Goal: Task Accomplishment & Management: Use online tool/utility

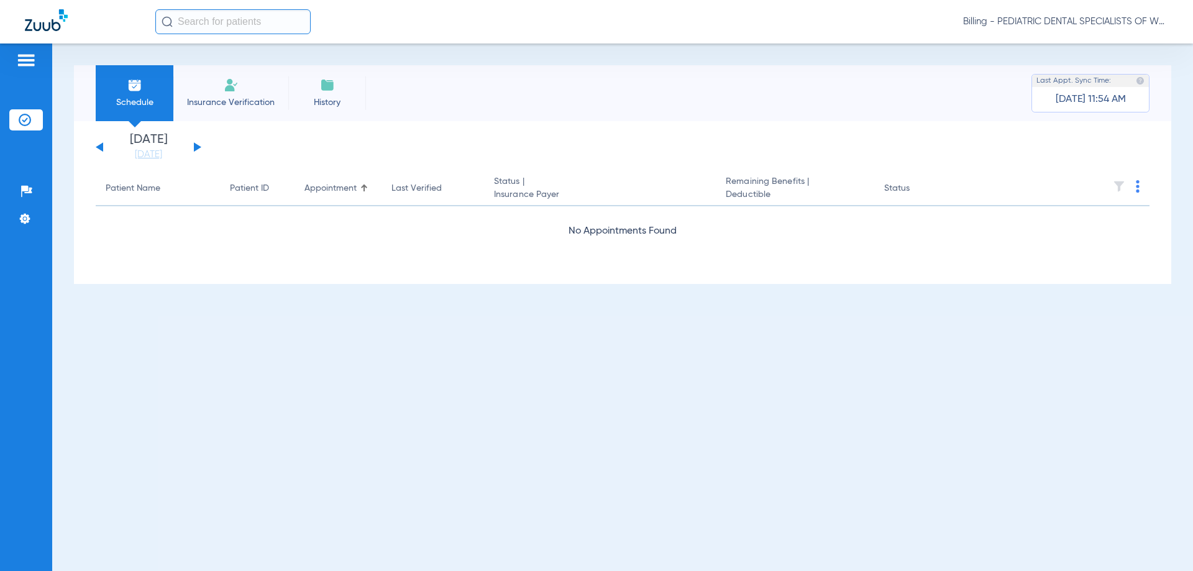
click at [1067, 17] on span "Billing - PEDIATRIC DENTAL SPECIALISTS OF WESTERN [US_STATE]" at bounding box center [1065, 22] width 205 height 12
click at [1096, 44] on span "Account Selection" at bounding box center [1122, 44] width 70 height 9
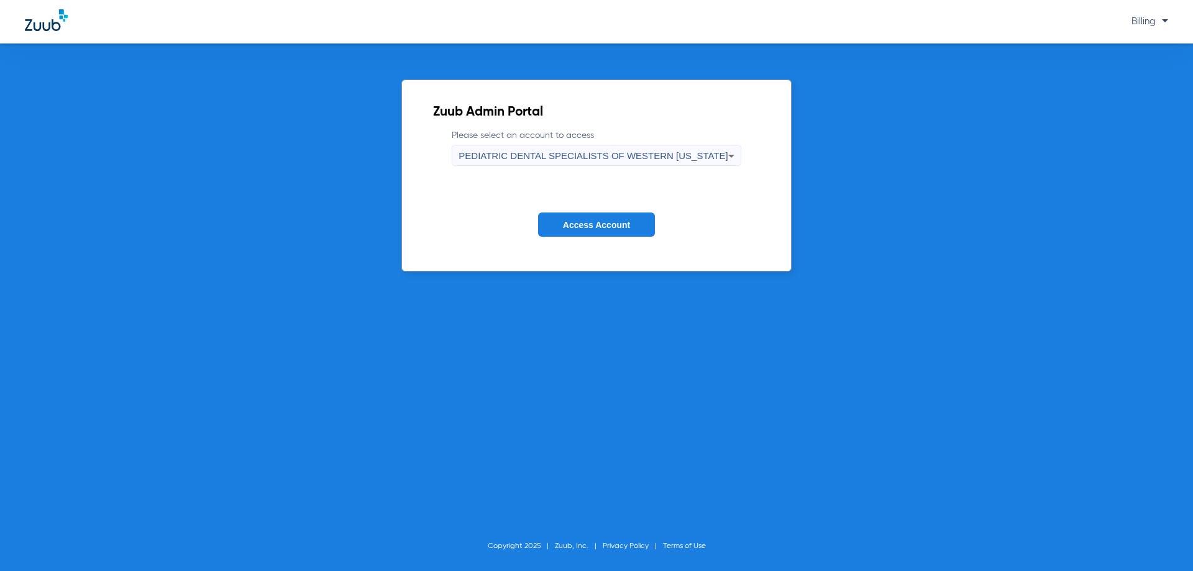
click at [662, 148] on div "PEDIATRIC DENTAL SPECIALISTS OF WESTERN [US_STATE]" at bounding box center [592, 155] width 269 height 21
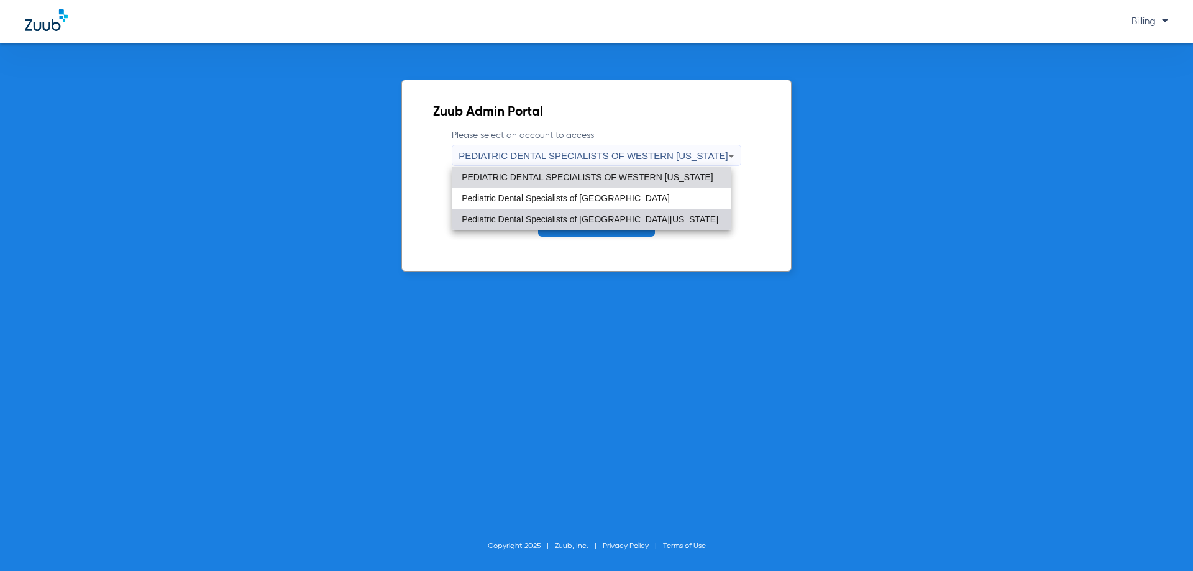
click at [626, 220] on span "Pediatric Dental Specialists of [GEOGRAPHIC_DATA][US_STATE]" at bounding box center [590, 219] width 257 height 9
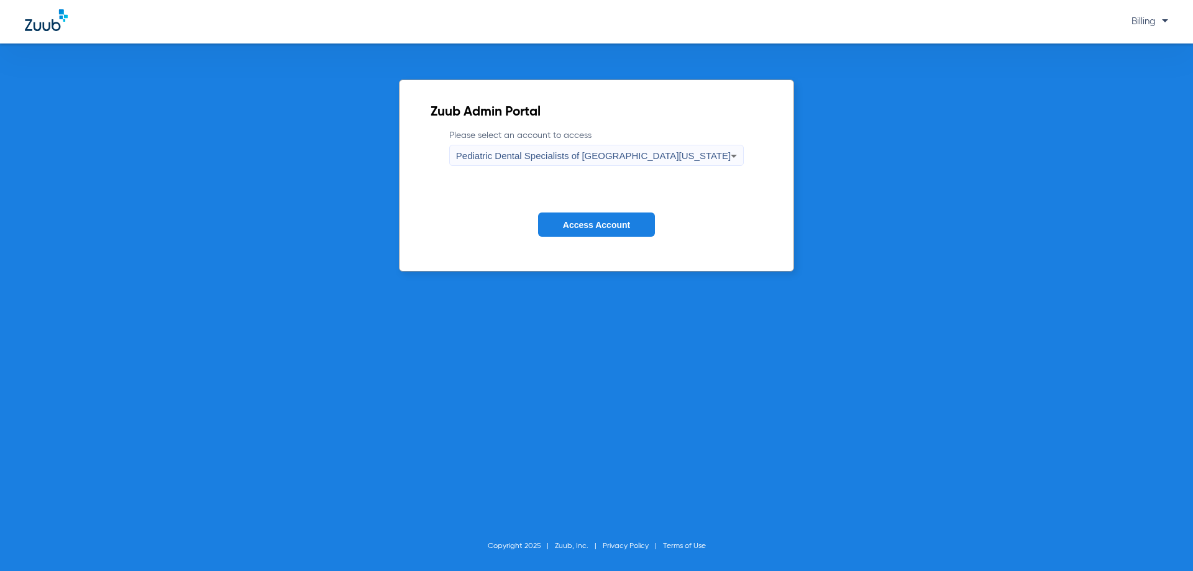
click at [626, 220] on span "Access Account" at bounding box center [596, 225] width 67 height 10
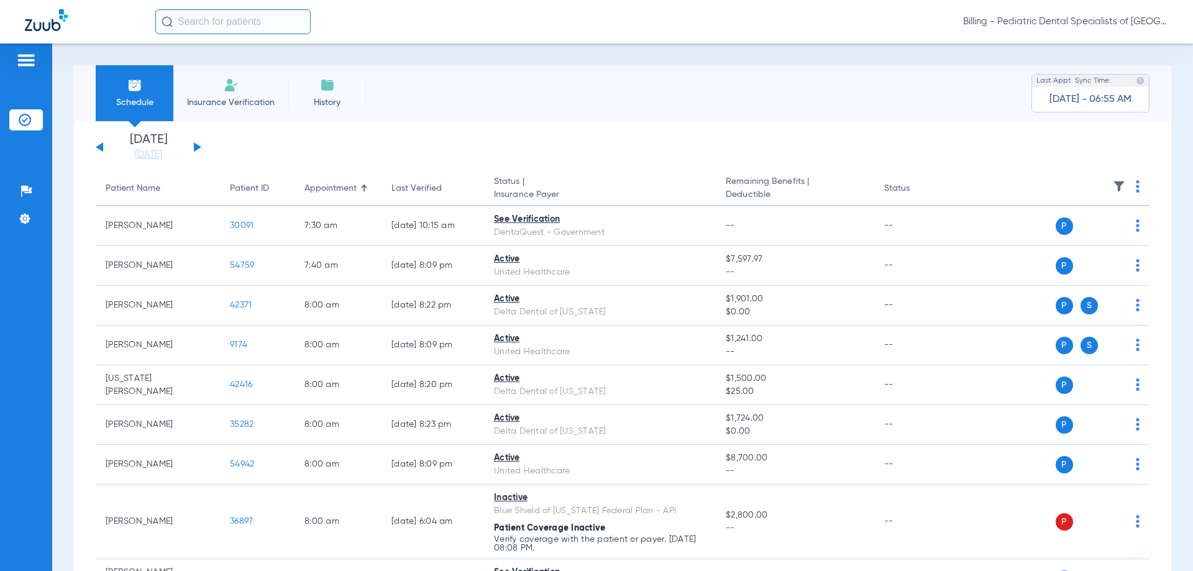
click at [1136, 189] on img at bounding box center [1138, 186] width 4 height 12
click at [1096, 226] on button "Verify All" at bounding box center [1081, 235] width 98 height 25
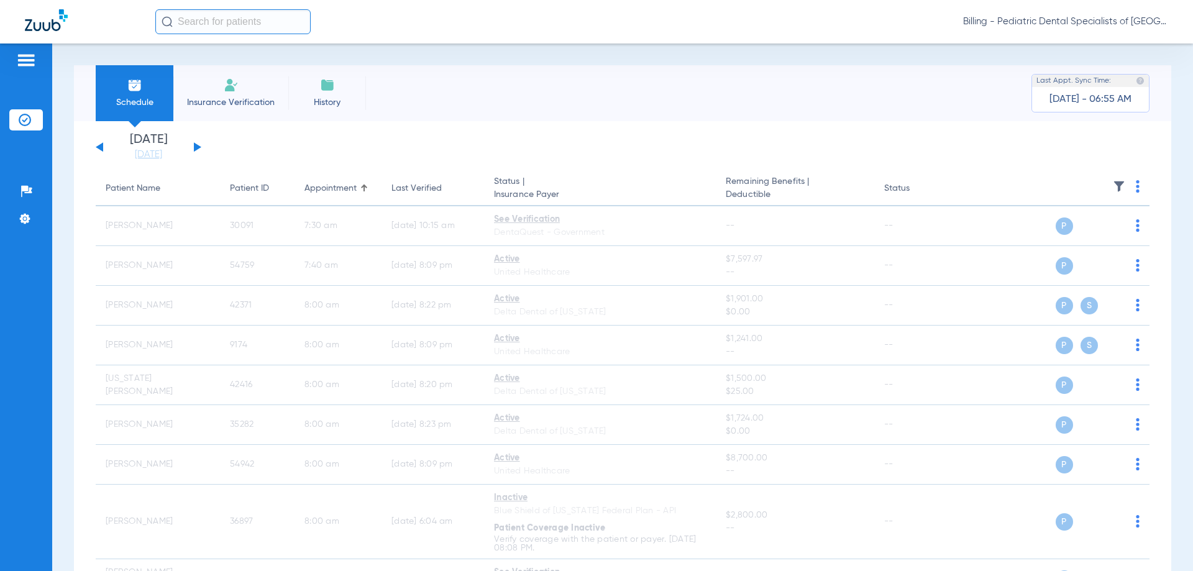
click at [1054, 22] on span "Billing - Pediatric Dental Specialists of [GEOGRAPHIC_DATA][US_STATE]" at bounding box center [1065, 22] width 205 height 12
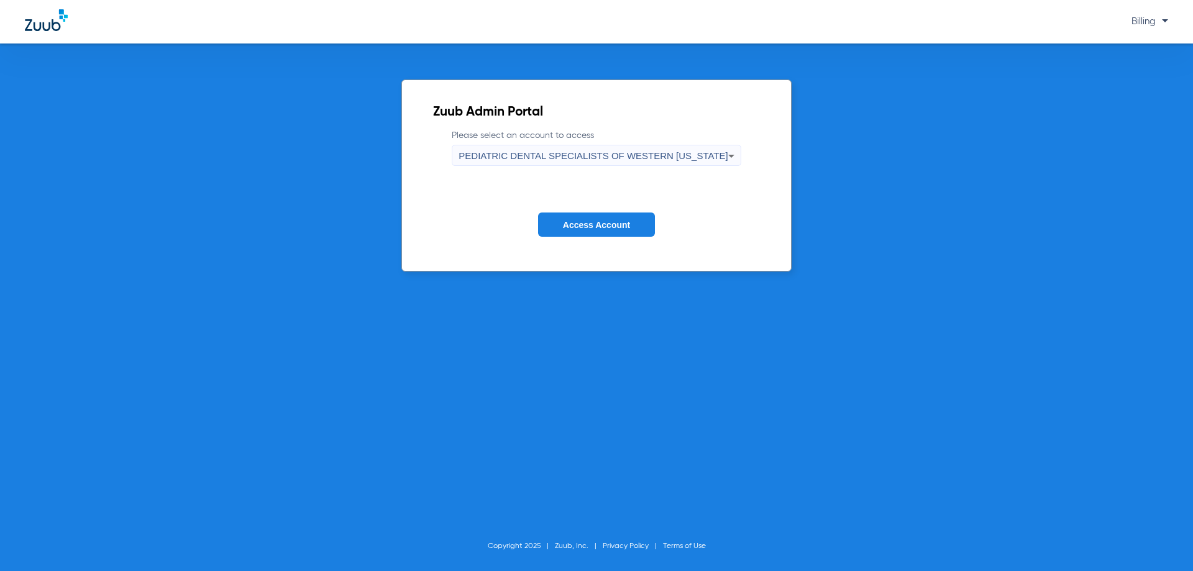
click at [690, 155] on span "PEDIATRIC DENTAL SPECIALISTS OF WESTERN [US_STATE]" at bounding box center [592, 155] width 269 height 11
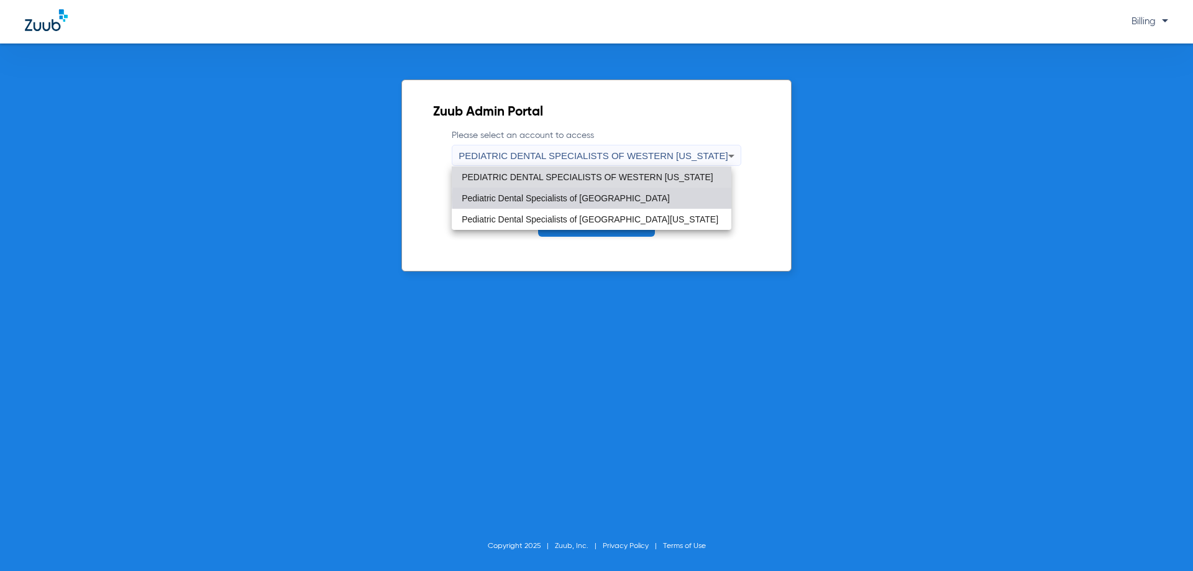
click at [641, 196] on mat-option "Pediatric Dental Specialists of [GEOGRAPHIC_DATA]" at bounding box center [592, 198] width 280 height 21
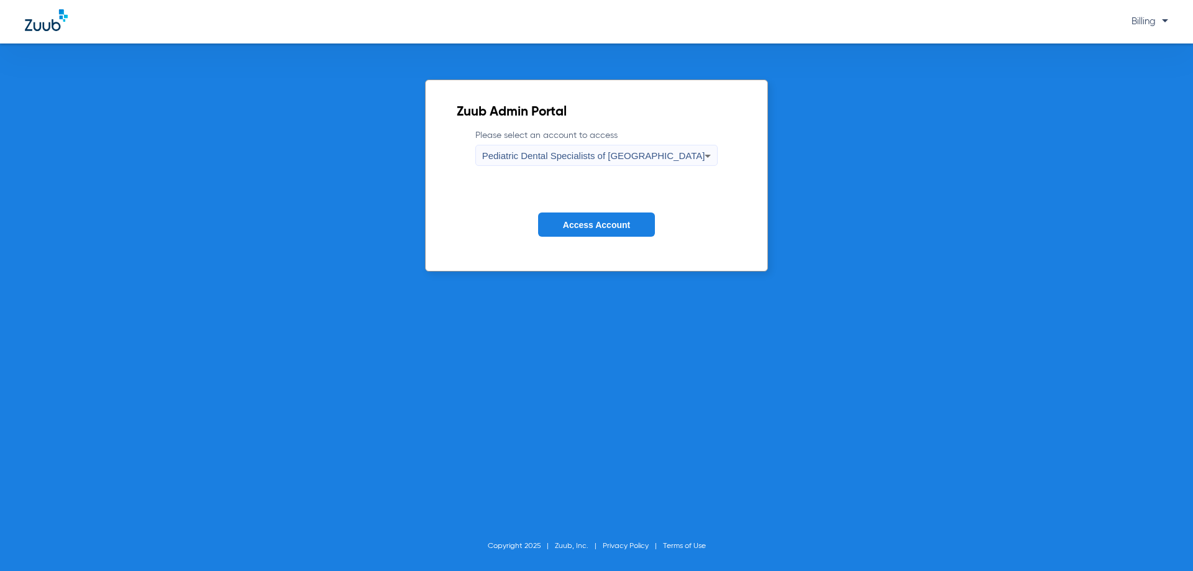
click at [615, 224] on span "Access Account" at bounding box center [596, 225] width 67 height 10
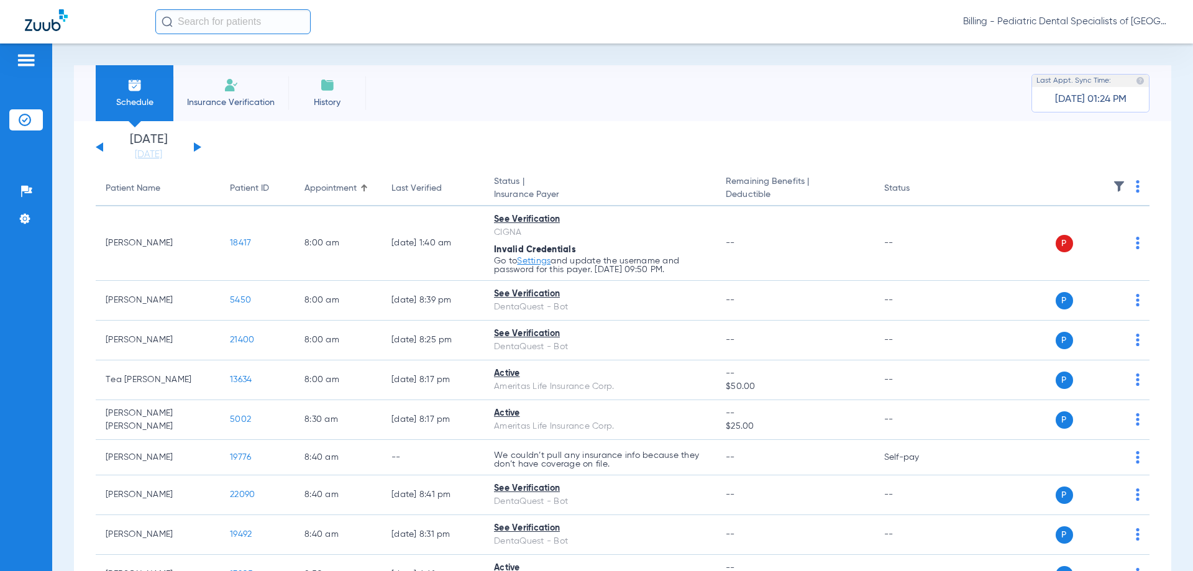
click at [1136, 188] on img at bounding box center [1138, 186] width 4 height 12
click at [1098, 234] on span "Verify All" at bounding box center [1081, 235] width 78 height 9
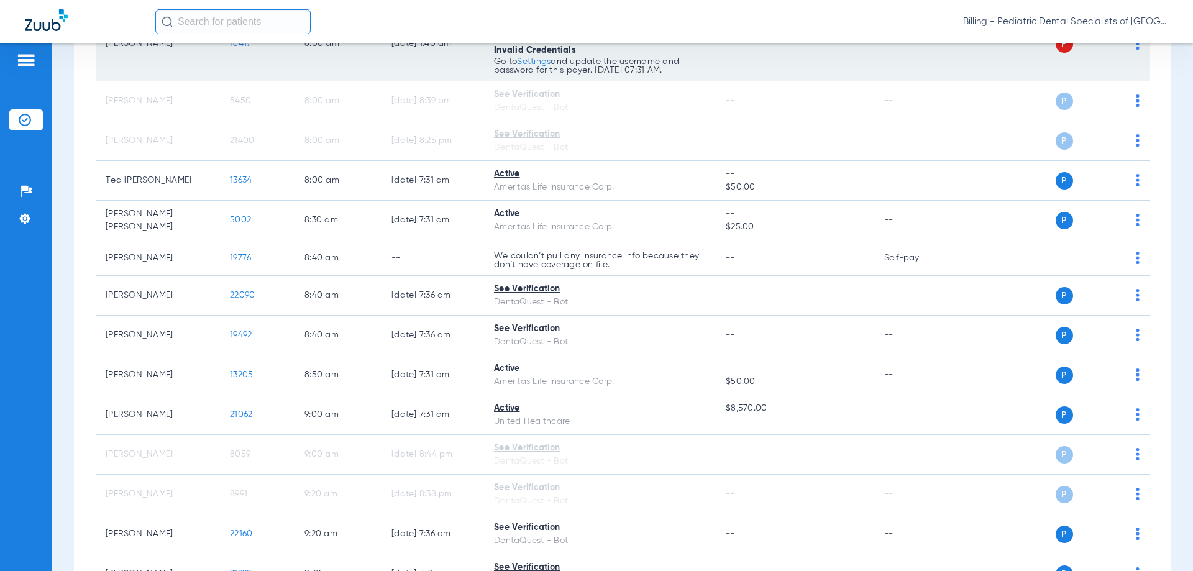
scroll to position [311, 0]
